Goal: Task Accomplishment & Management: Manage account settings

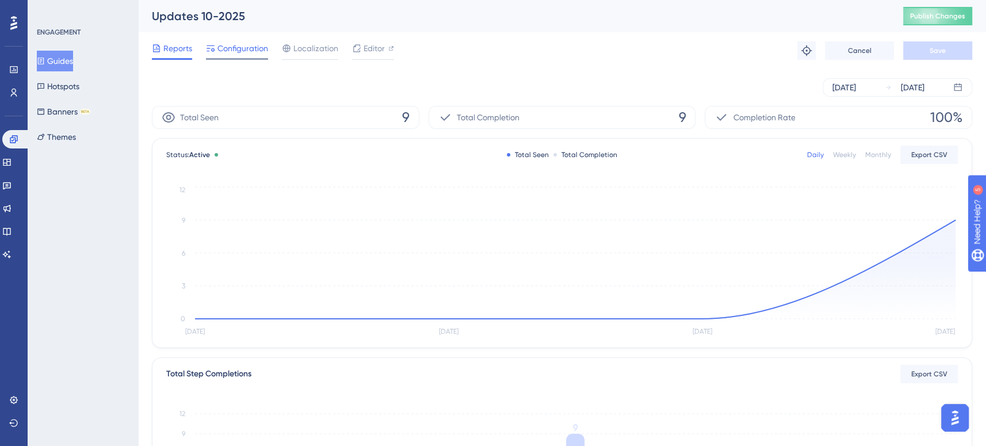
click at [257, 42] on span "Configuration" at bounding box center [242, 48] width 51 height 14
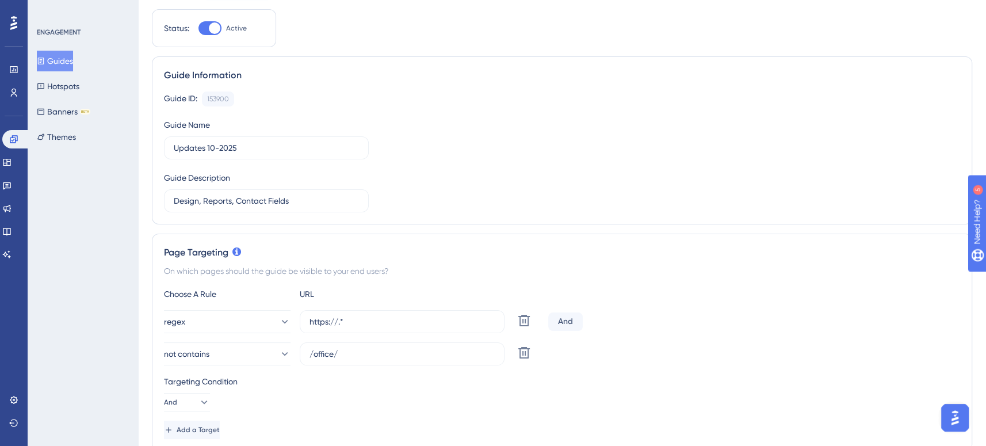
scroll to position [288, 0]
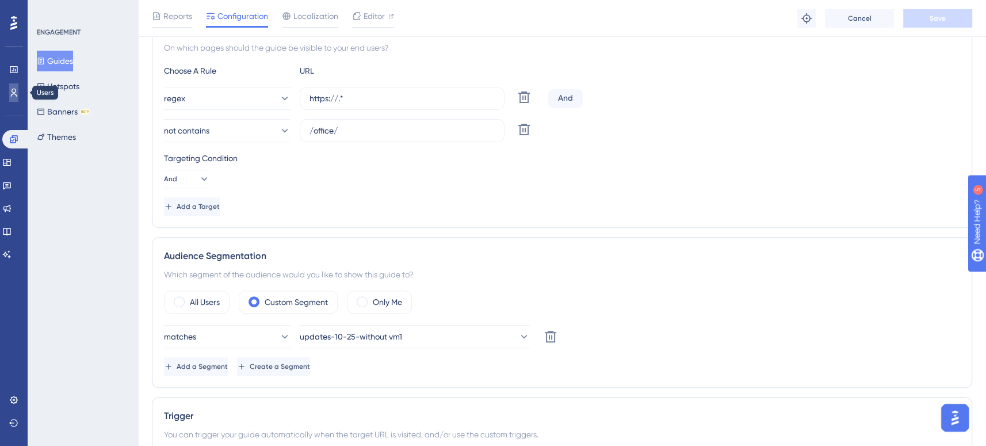
click at [16, 90] on icon at bounding box center [14, 93] width 6 height 8
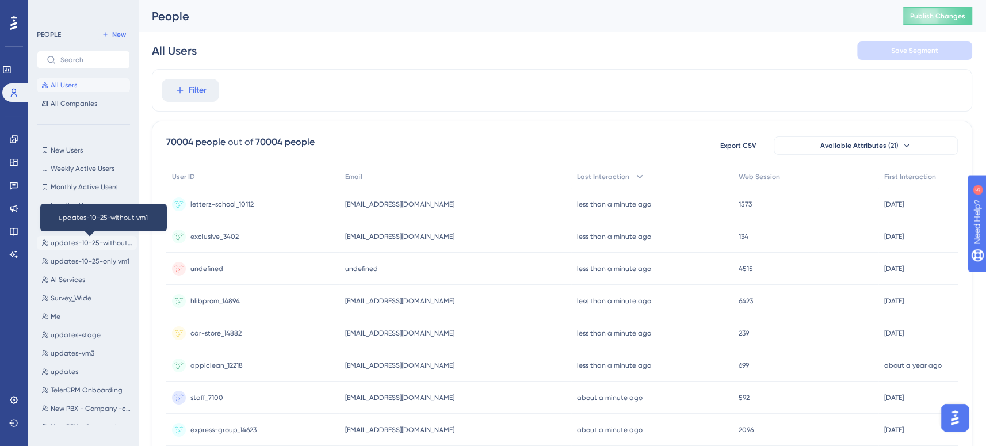
click at [101, 241] on span "updates-10-25-without vm1" at bounding box center [92, 242] width 82 height 9
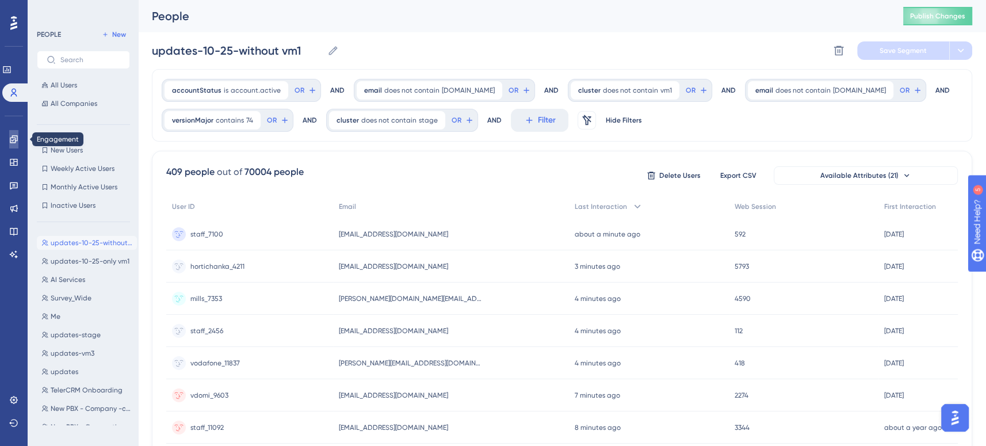
click at [16, 141] on icon at bounding box center [13, 139] width 9 height 9
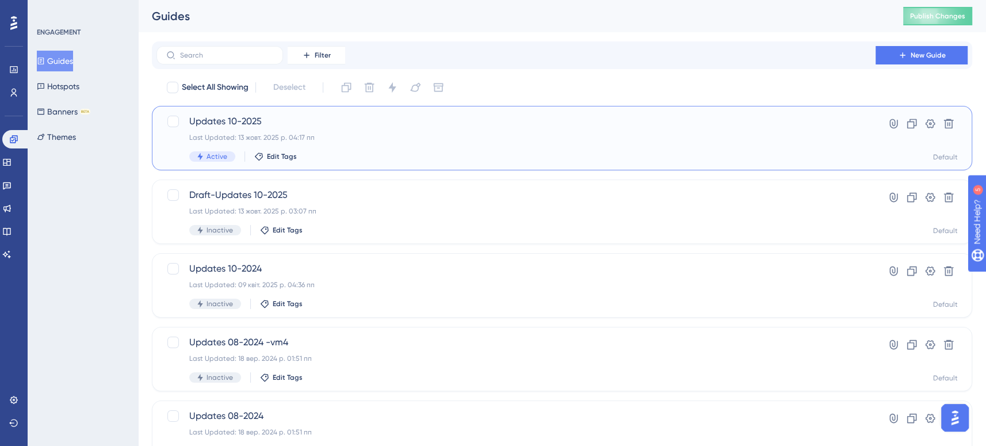
click at [308, 120] on span "Updates 10-2025" at bounding box center [516, 121] width 654 height 14
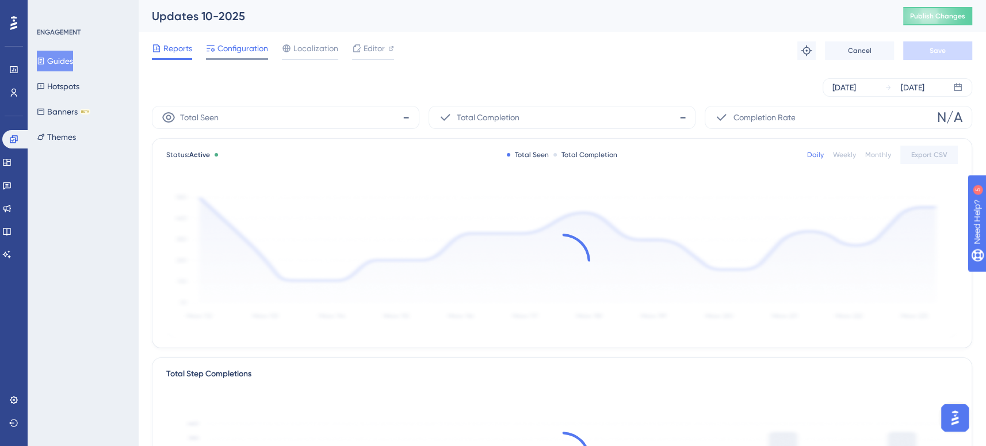
click at [238, 48] on span "Configuration" at bounding box center [242, 48] width 51 height 14
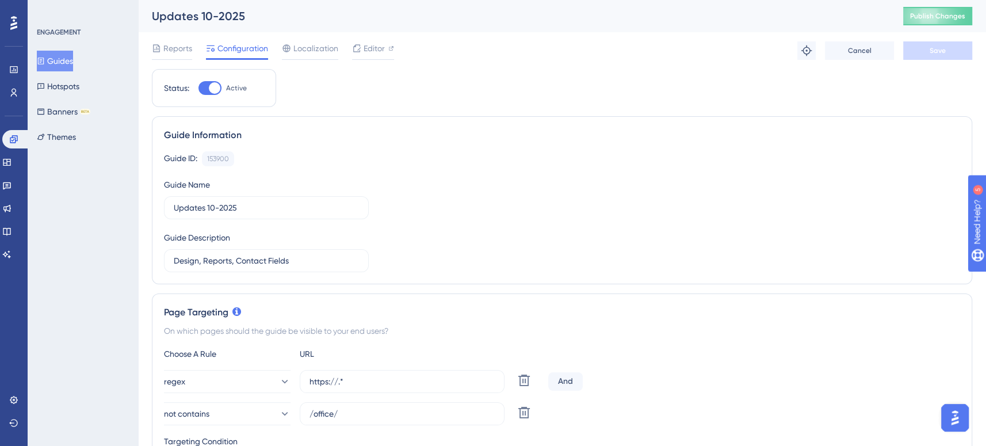
click at [60, 63] on button "Guides" at bounding box center [55, 61] width 36 height 21
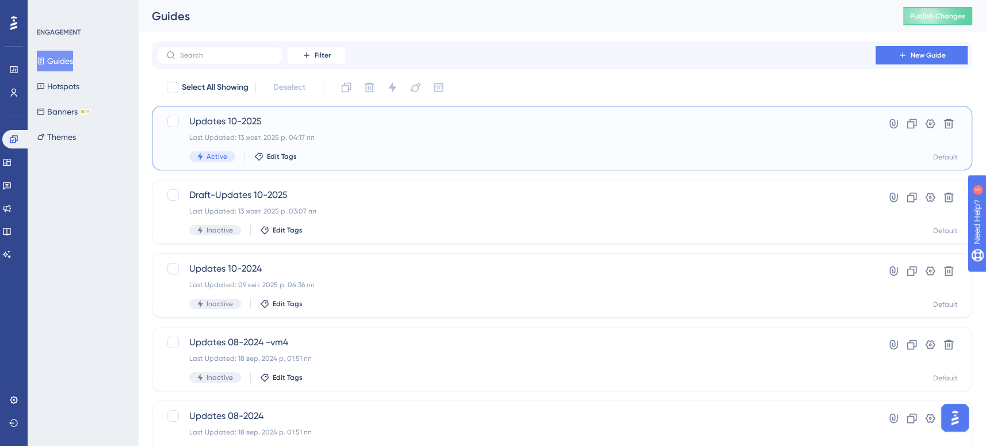
click at [311, 127] on span "Updates 10-2025" at bounding box center [516, 121] width 654 height 14
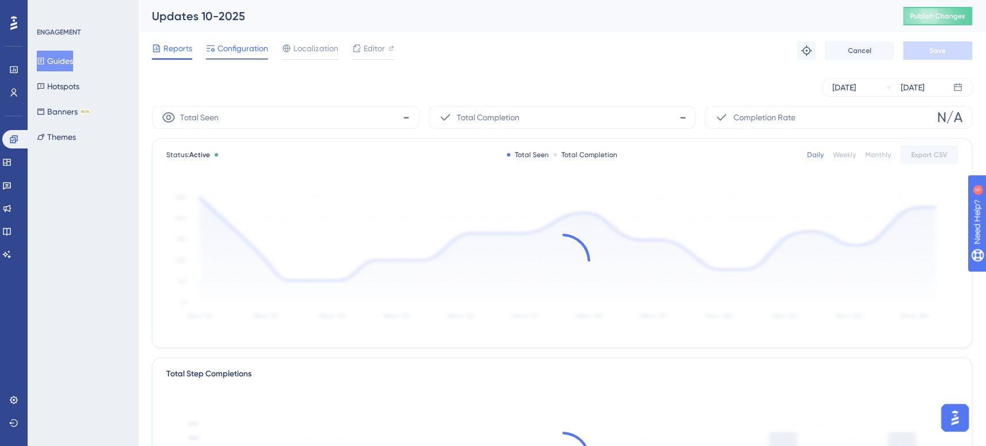
click at [253, 49] on span "Configuration" at bounding box center [242, 48] width 51 height 14
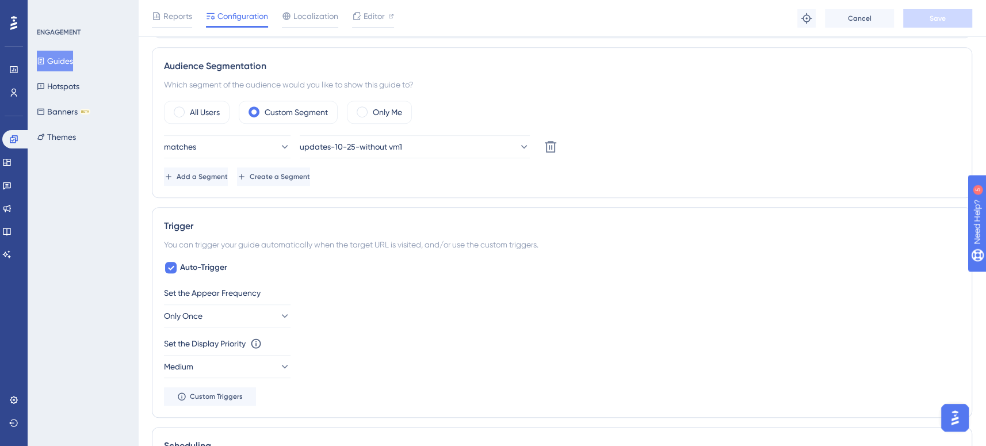
scroll to position [406, 0]
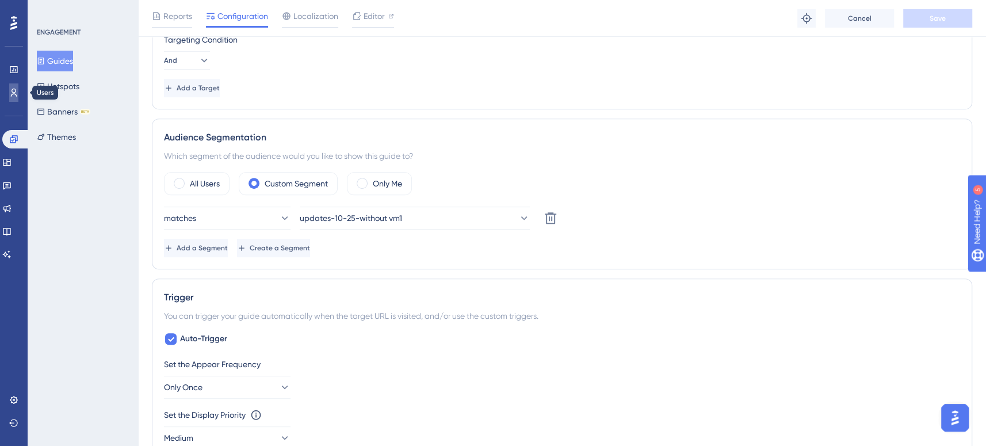
click at [17, 93] on icon at bounding box center [13, 92] width 9 height 9
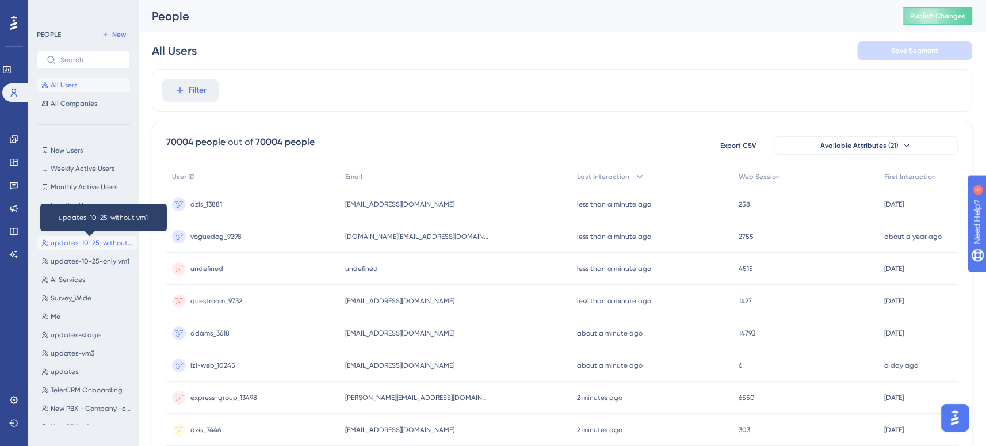
click at [90, 243] on span "updates-10-25-without vm1" at bounding box center [92, 242] width 82 height 9
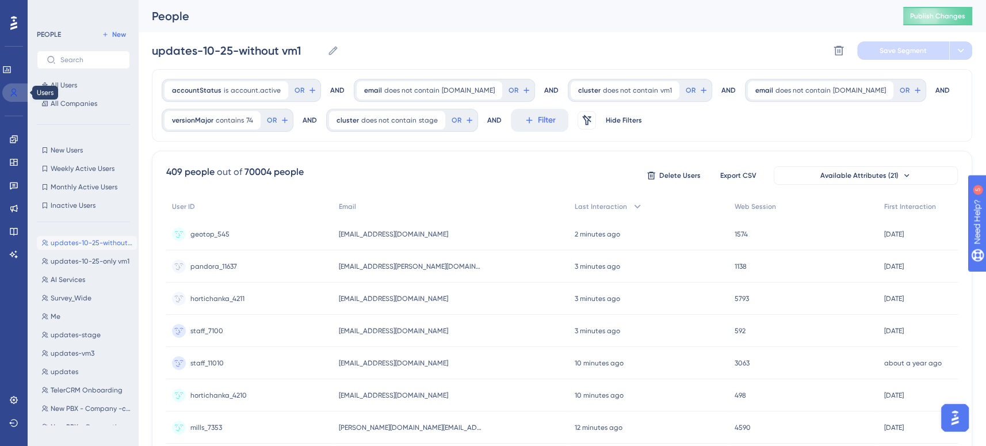
click at [15, 90] on icon at bounding box center [14, 93] width 6 height 8
click at [947, 19] on button "Publish Changes" at bounding box center [937, 16] width 69 height 18
